Goal: Find specific page/section: Find specific page/section

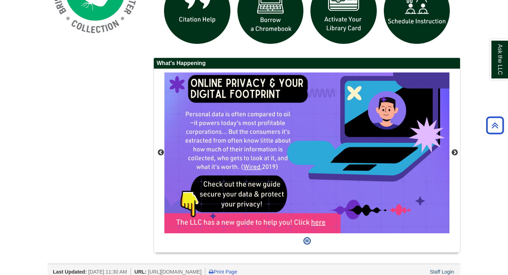
scroll to position [610, 0]
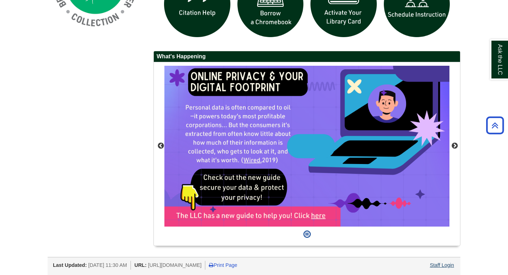
click at [0, 0] on div "Ask the LLC" at bounding box center [0, 0] width 0 height 0
click at [437, 266] on link "Staff Login" at bounding box center [442, 265] width 24 height 6
click at [435, 265] on link "Staff Login" at bounding box center [442, 265] width 24 height 6
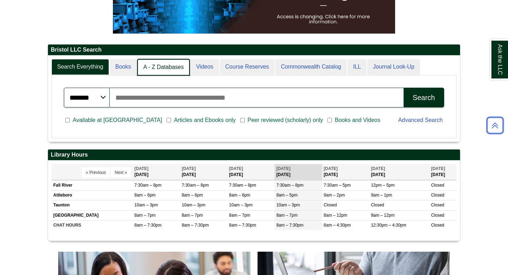
scroll to position [4, 4]
click at [163, 63] on link "A - Z Databases" at bounding box center [163, 67] width 53 height 17
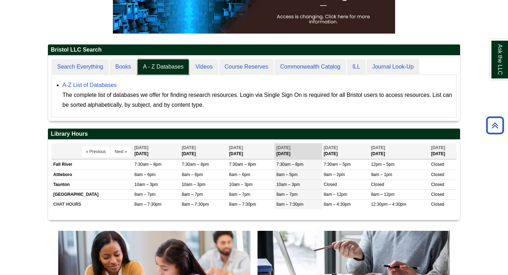
scroll to position [65, 412]
click at [105, 87] on link "A-Z List of Databases" at bounding box center [89, 85] width 54 height 6
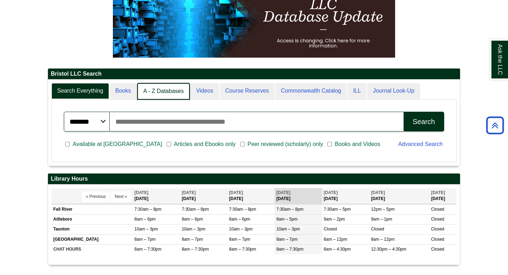
scroll to position [4, 4]
click at [159, 94] on link "A - Z Databases" at bounding box center [163, 91] width 53 height 17
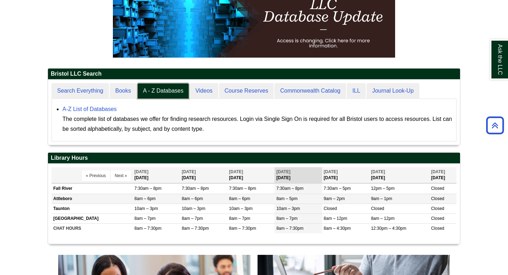
scroll to position [124, 0]
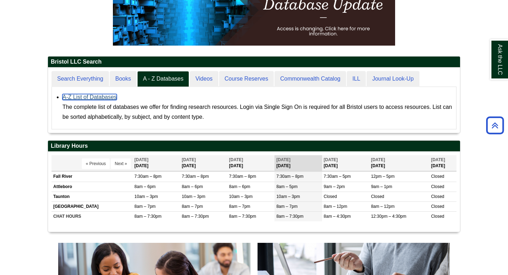
click at [110, 96] on link "A-Z List of Databases" at bounding box center [89, 97] width 54 height 6
